Goal: Check status: Check status

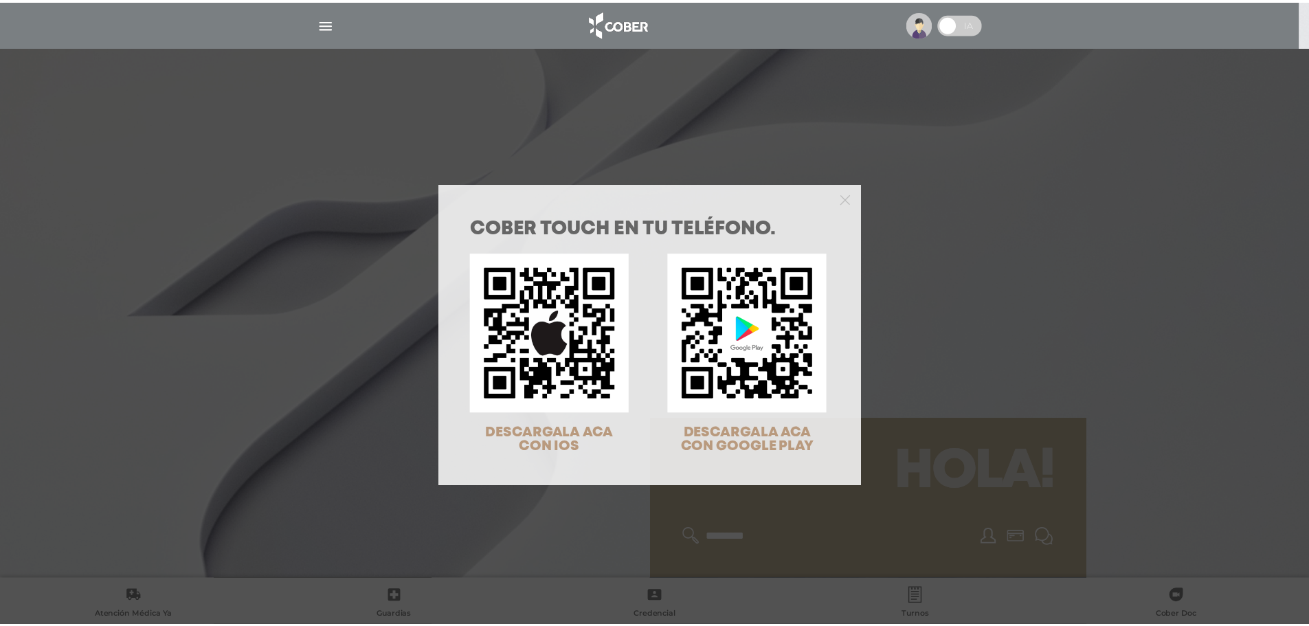
scroll to position [44, 0]
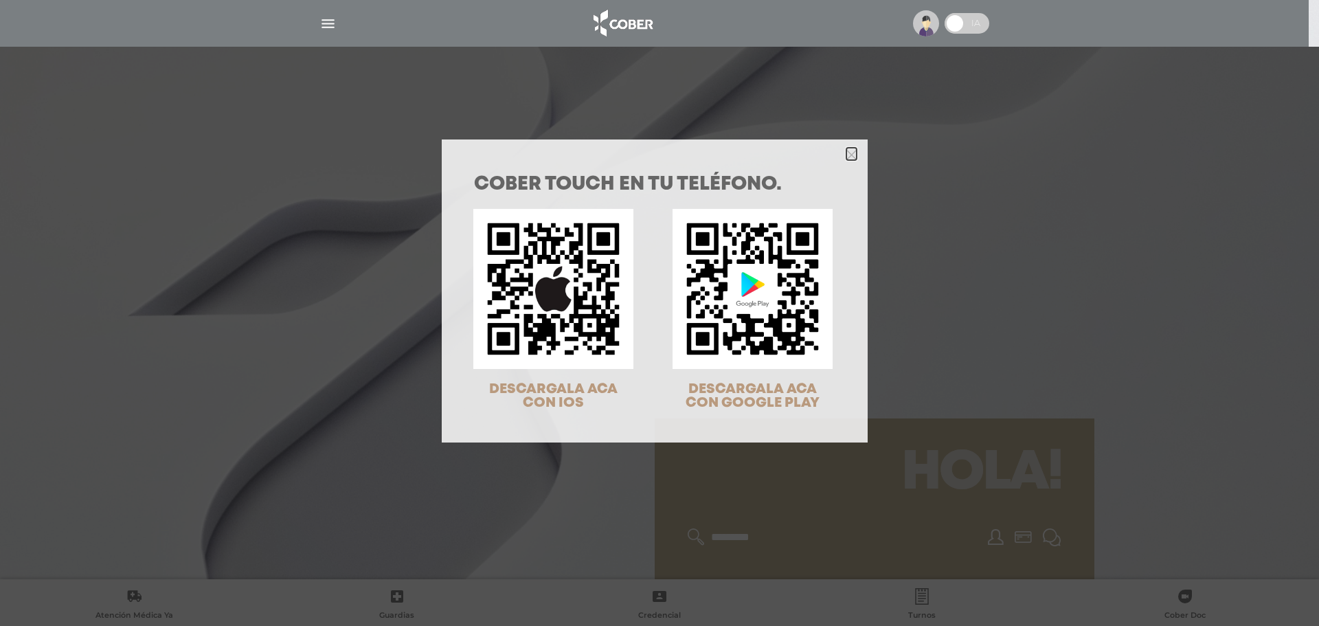
click at [847, 152] on icon "Close" at bounding box center [852, 155] width 10 height 10
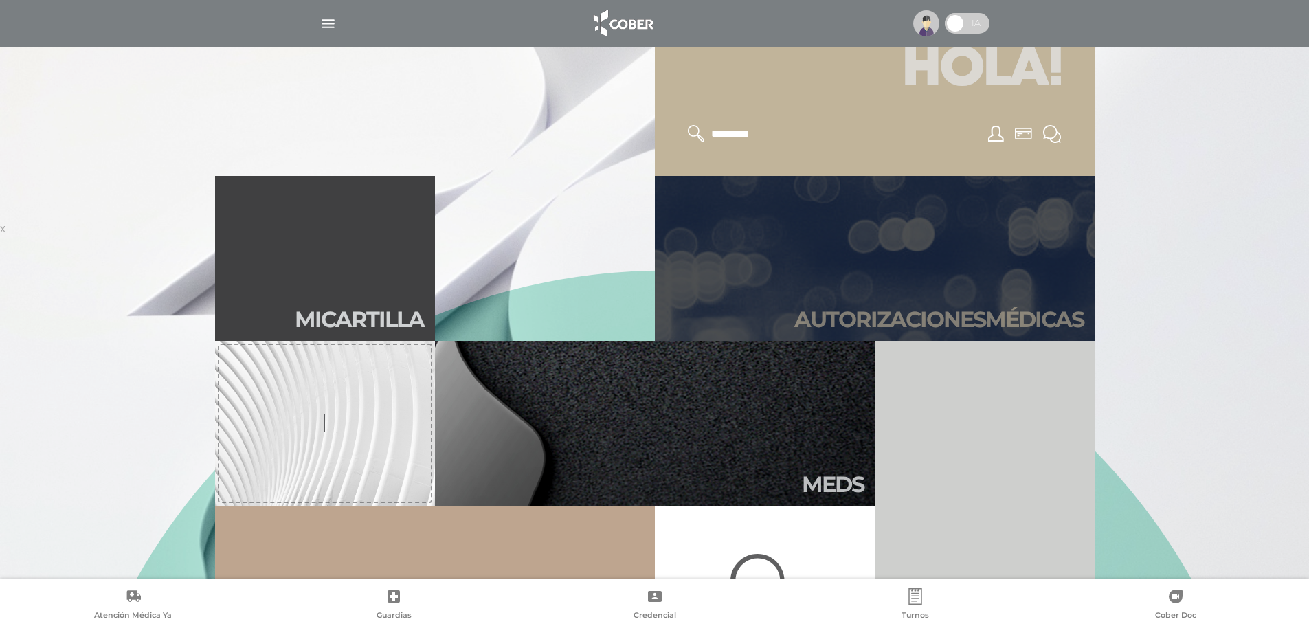
scroll to position [550, 0]
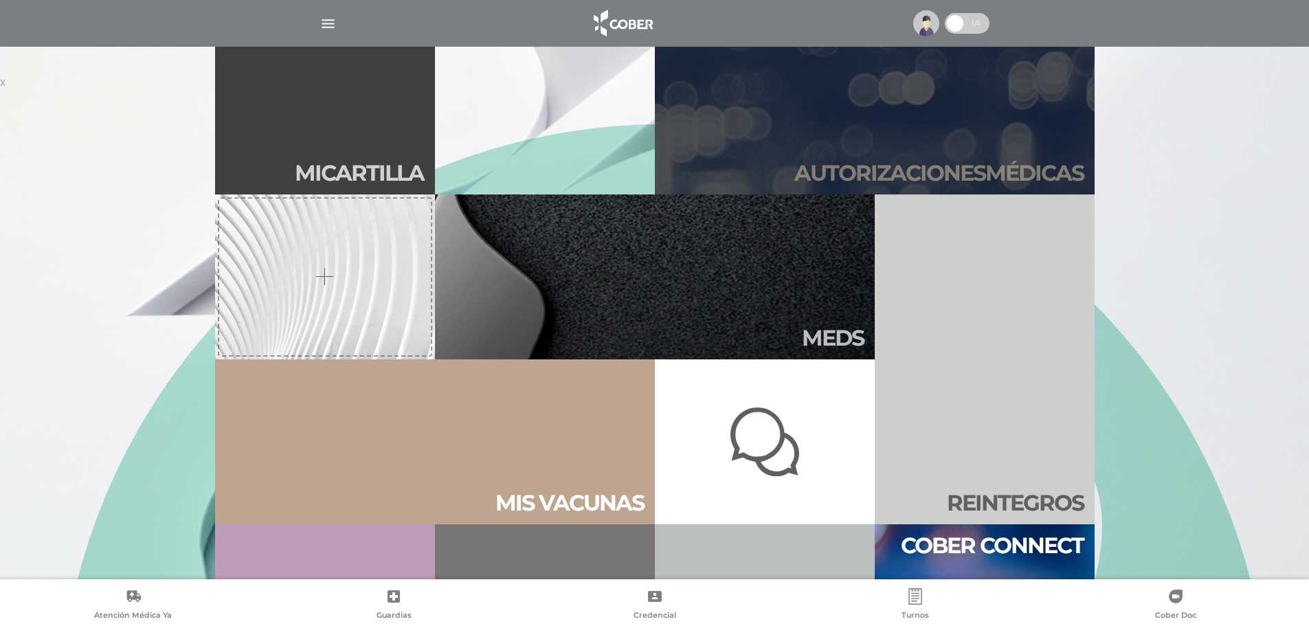
click at [928, 172] on h2 "Autori zaciones médicas" at bounding box center [938, 173] width 289 height 26
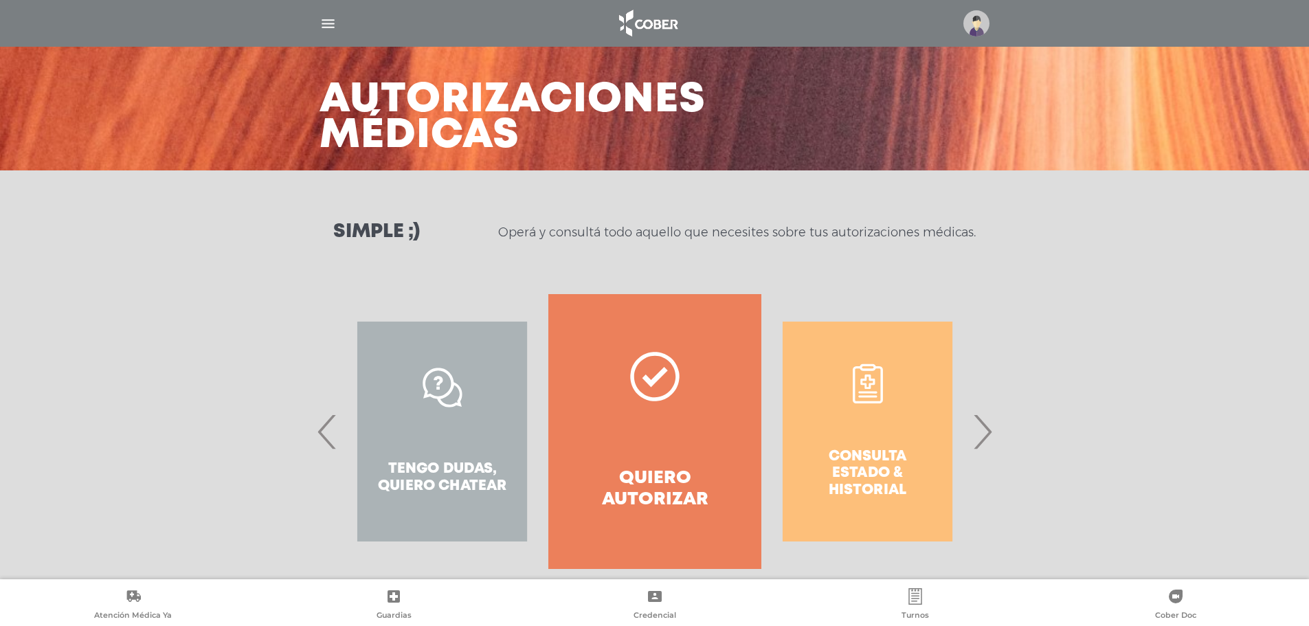
scroll to position [64, 0]
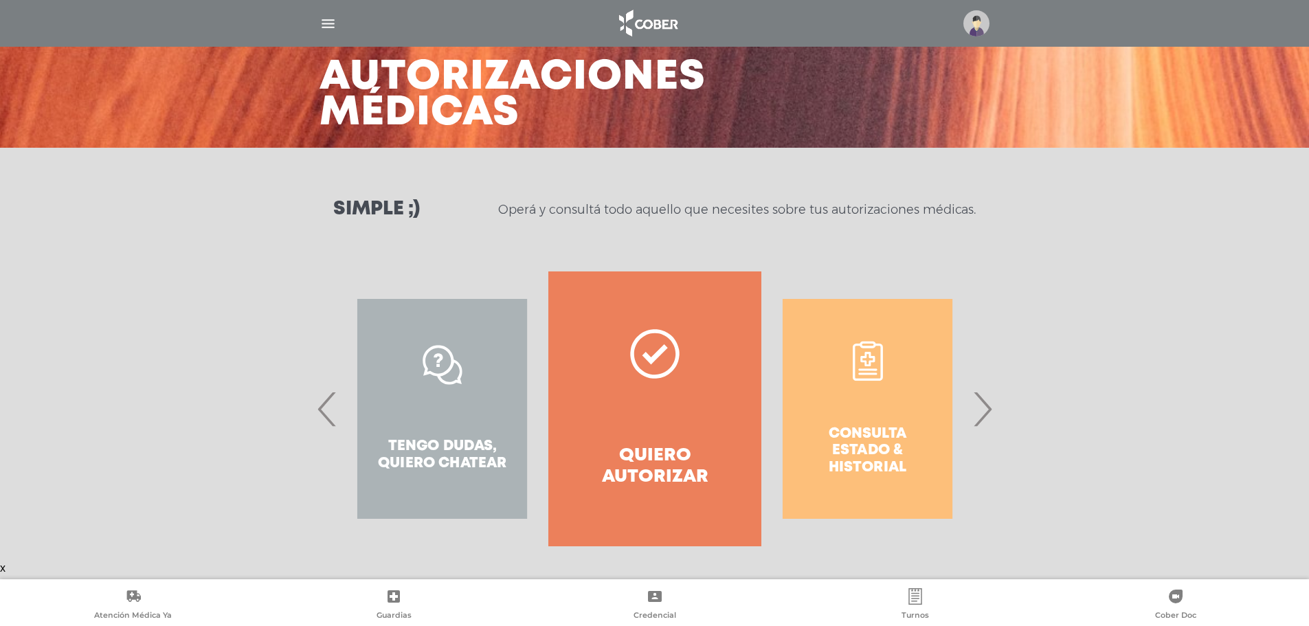
click at [991, 412] on span "›" at bounding box center [982, 409] width 27 height 74
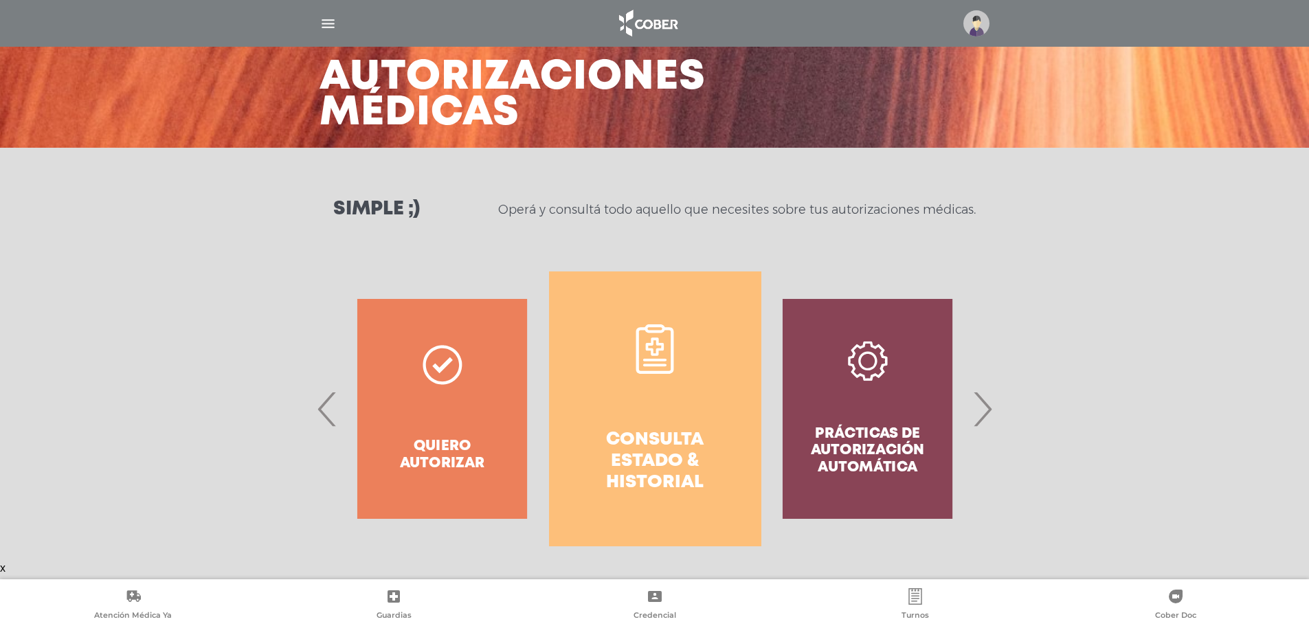
click at [649, 451] on h4 "Consulta estado & historial" at bounding box center [655, 462] width 163 height 65
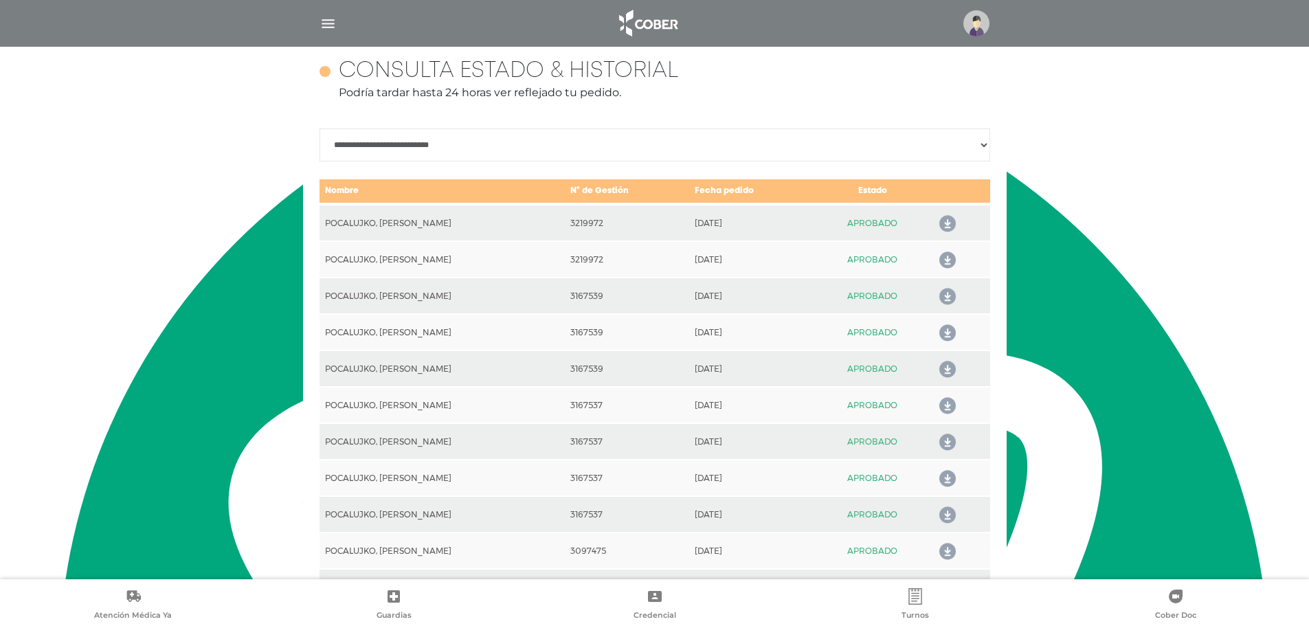
scroll to position [610, 0]
click at [944, 219] on icon at bounding box center [945, 223] width 22 height 22
click at [946, 260] on icon at bounding box center [945, 260] width 22 height 22
